Goal: Information Seeking & Learning: Find specific fact

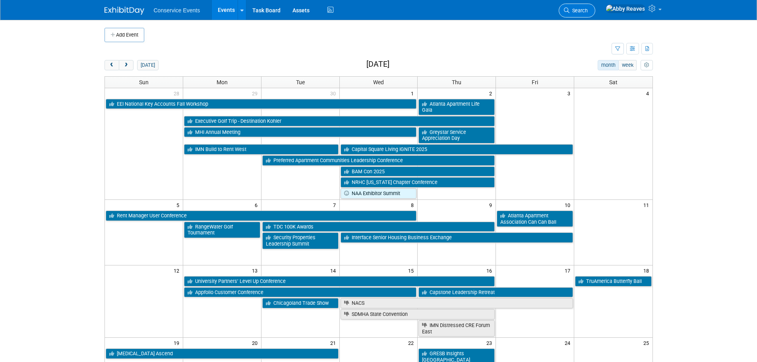
click at [587, 9] on link "Search" at bounding box center [576, 11] width 37 height 14
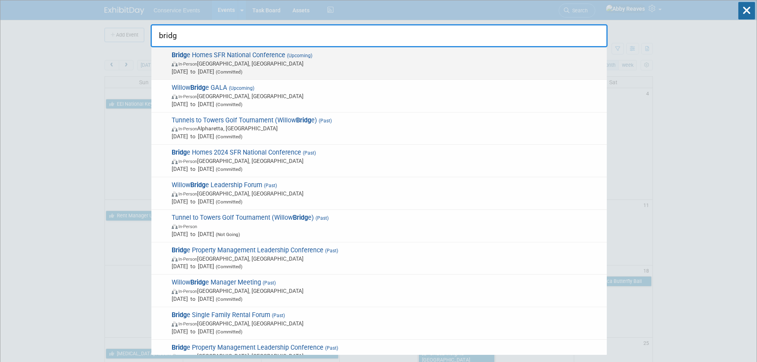
type input "bridg"
click at [345, 65] on span "In-Person Charlotte, NC" at bounding box center [387, 64] width 431 height 8
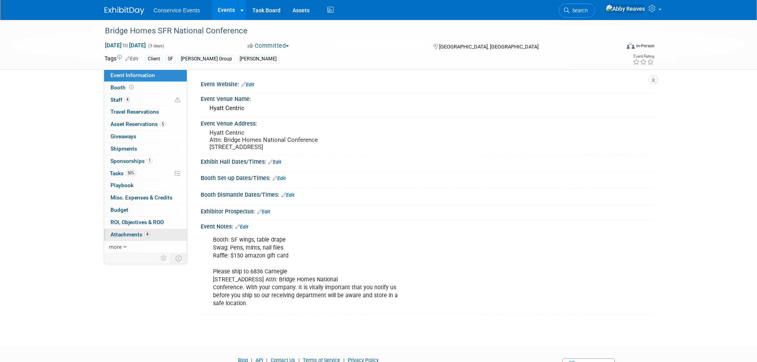
click at [146, 232] on span "4" at bounding box center [147, 234] width 6 height 6
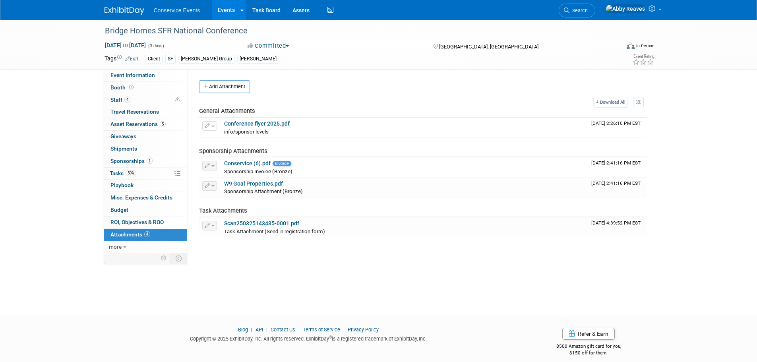
click at [159, 72] on link "Event Information" at bounding box center [145, 76] width 83 height 12
